Goal: Navigation & Orientation: Find specific page/section

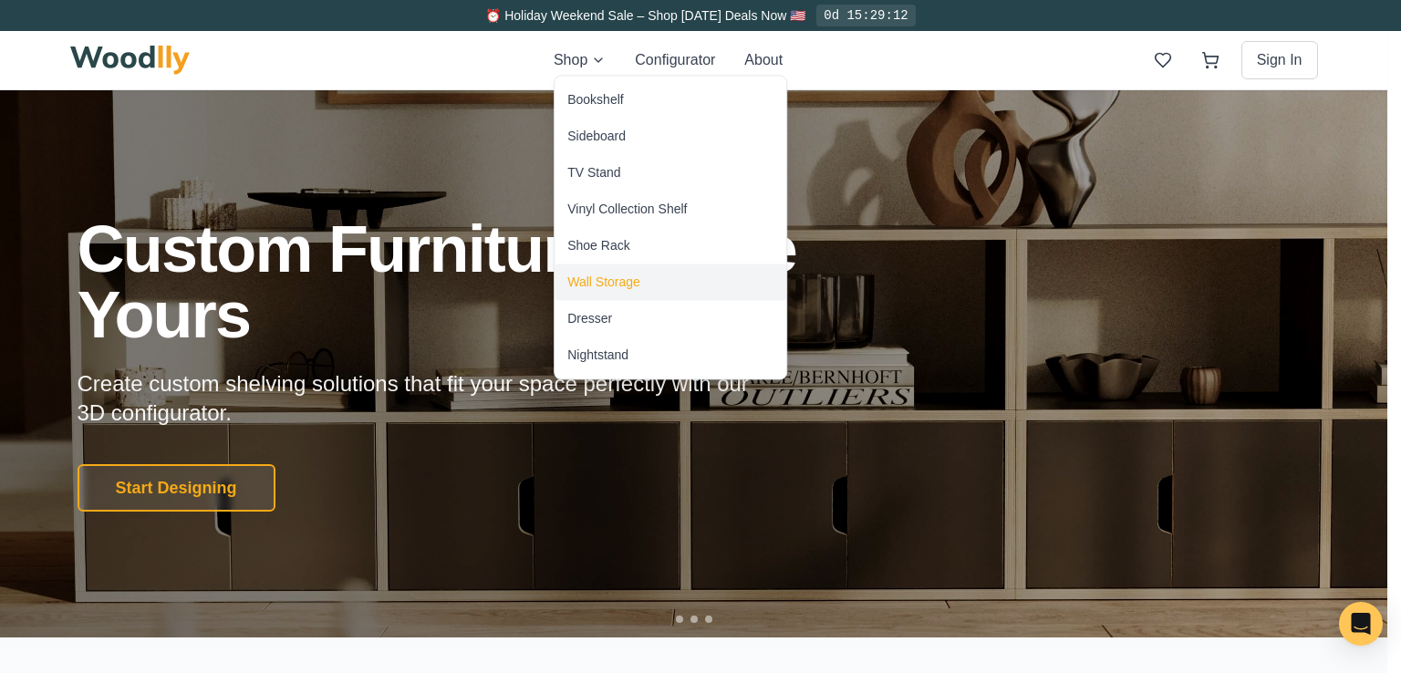
click at [595, 296] on div "Wall Storage" at bounding box center [671, 282] width 232 height 36
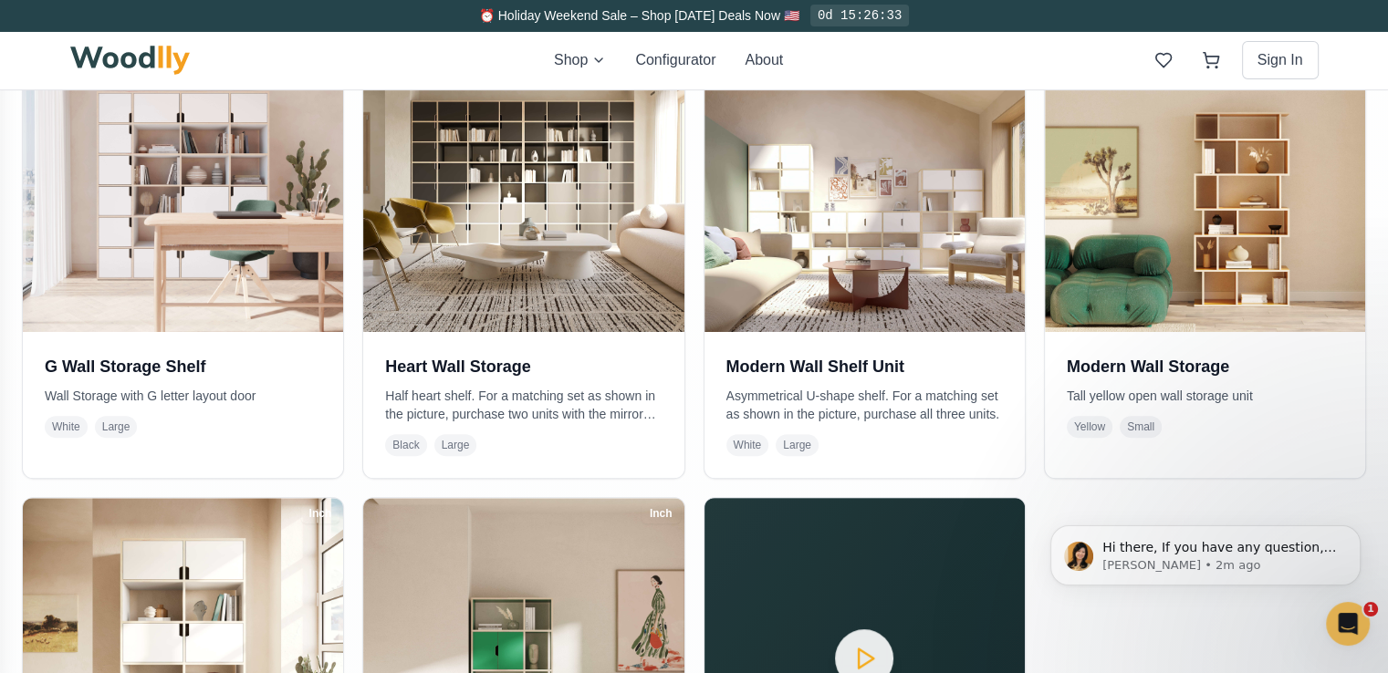
scroll to position [487, 0]
